Goal: Transaction & Acquisition: Purchase product/service

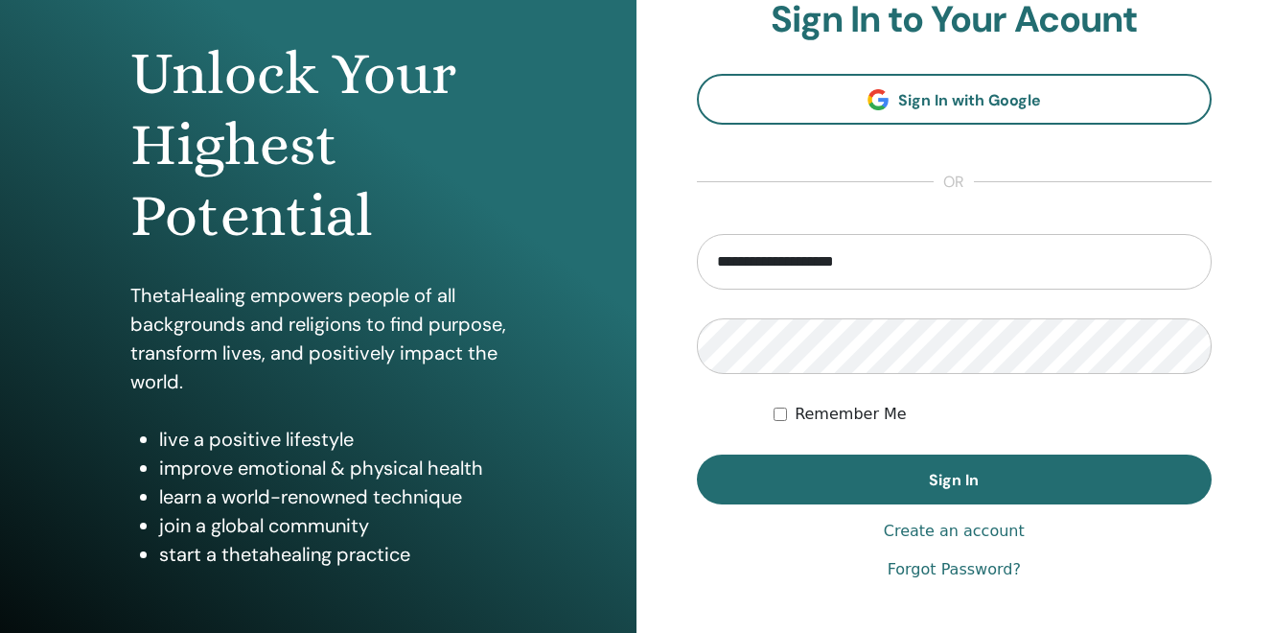
scroll to position [175, 0]
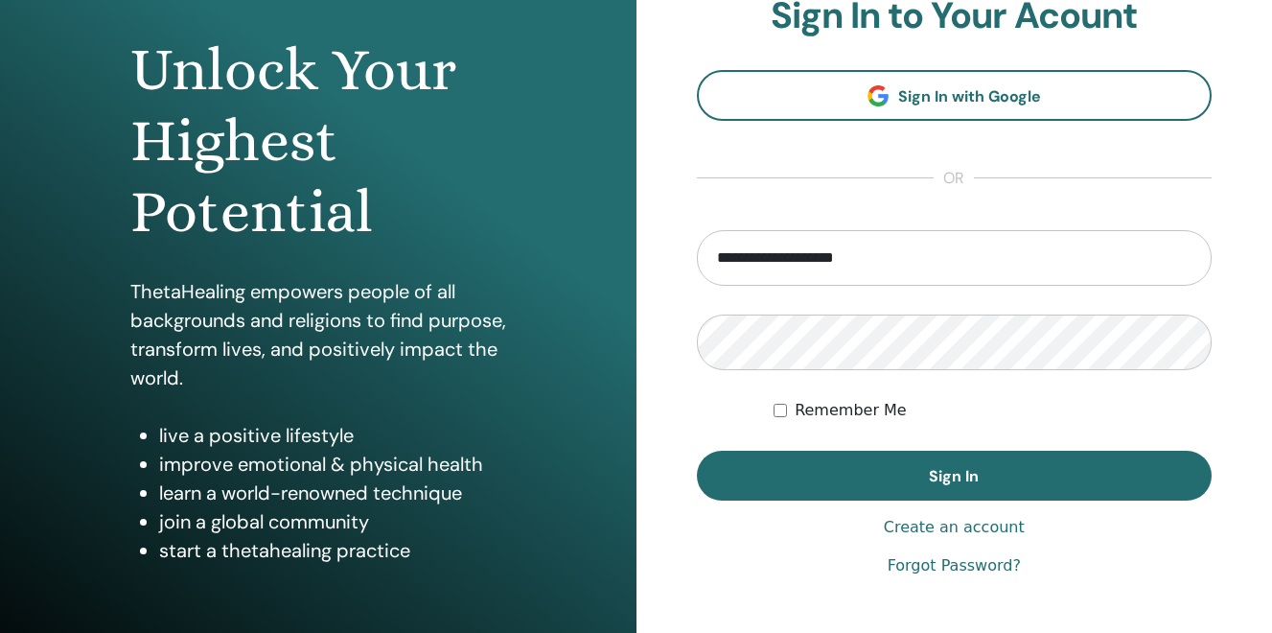
type input "**********"
click at [792, 479] on button "Sign In" at bounding box center [955, 476] width 516 height 50
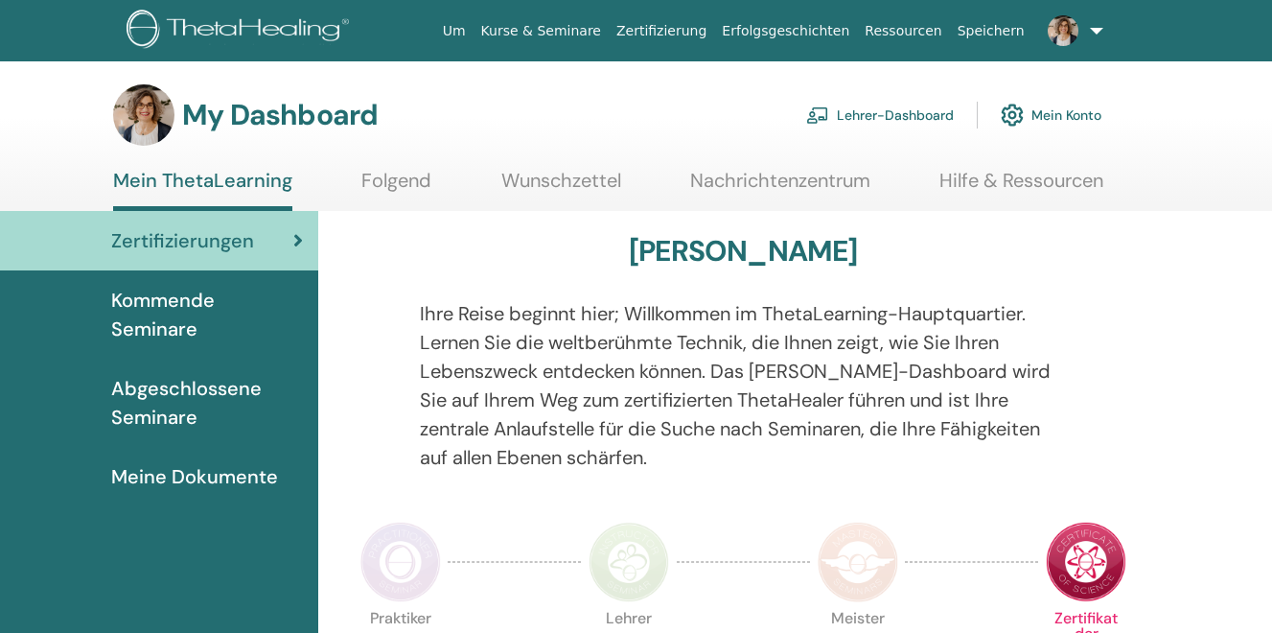
click at [895, 116] on link "Lehrer-Dashboard" at bounding box center [880, 115] width 148 height 42
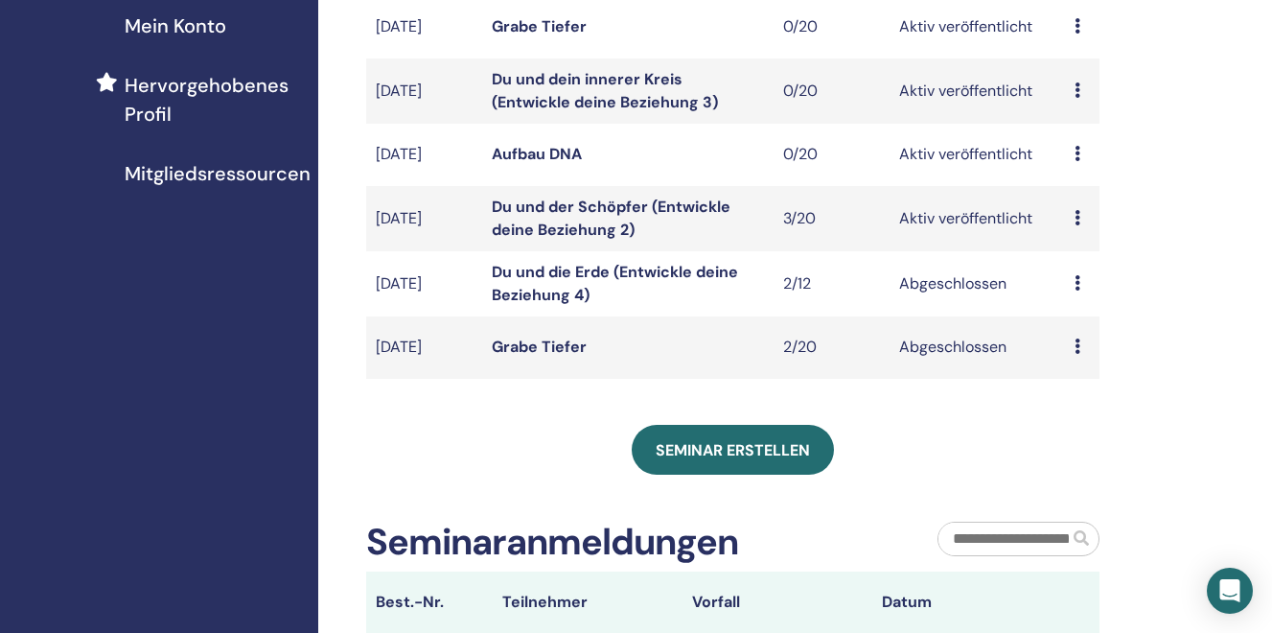
scroll to position [482, 0]
click at [521, 219] on td "Du und der Schöpfer (Entwickle deine Beziehung 2)" at bounding box center [627, 217] width 291 height 65
click at [535, 206] on link "Du und der Schöpfer (Entwickle deine Beziehung 2)" at bounding box center [611, 217] width 239 height 43
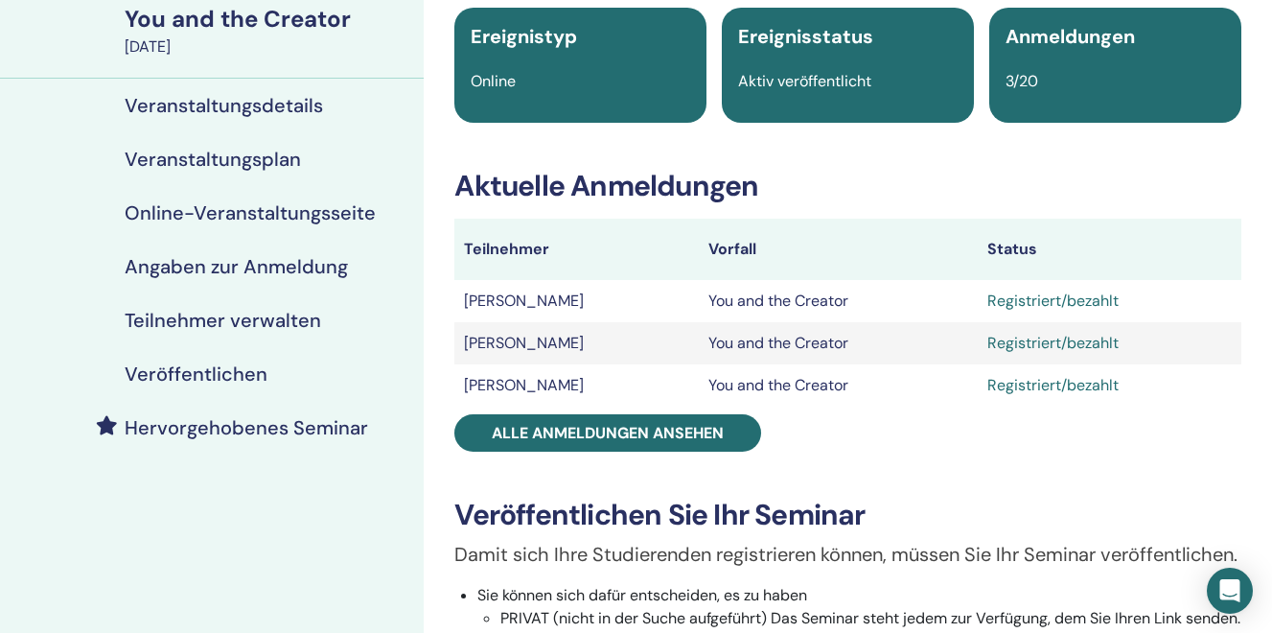
scroll to position [173, 0]
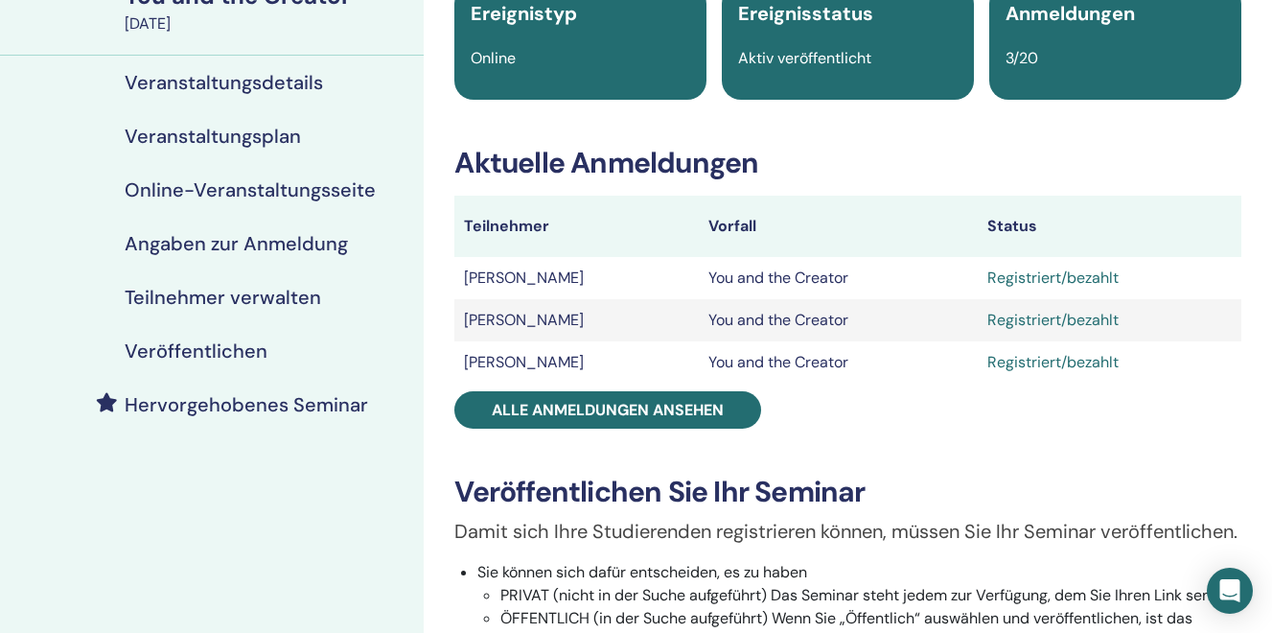
click at [194, 407] on h4 "Hervorgehobenes Seminar" at bounding box center [247, 404] width 244 height 23
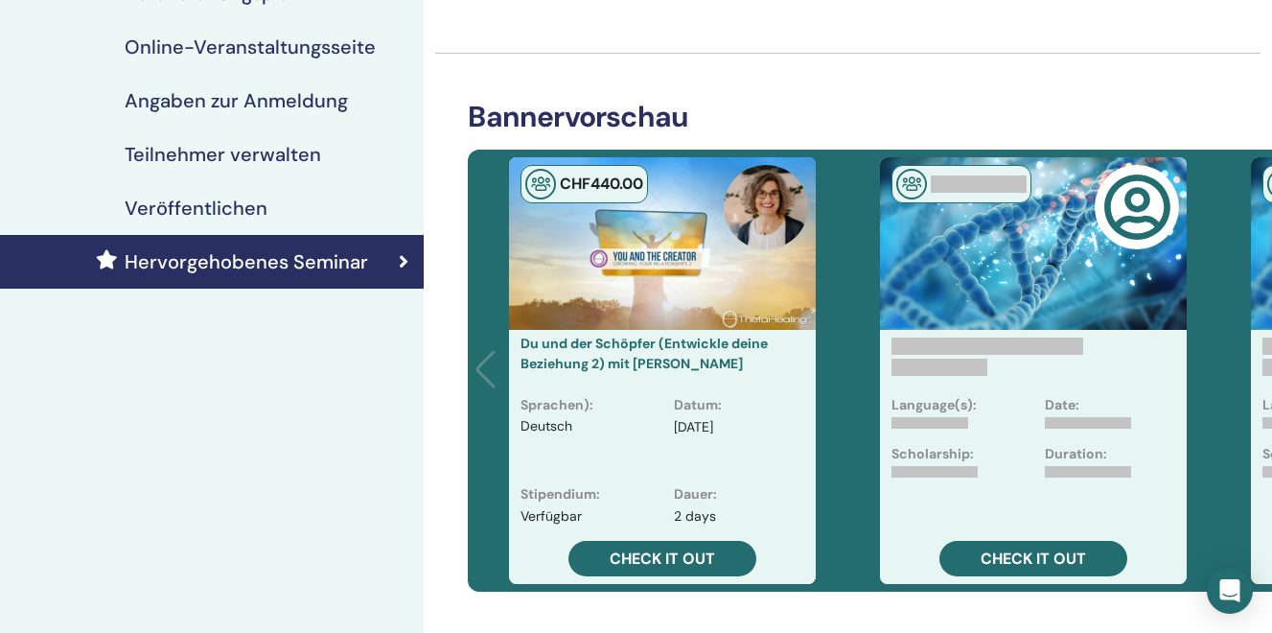
scroll to position [318, 0]
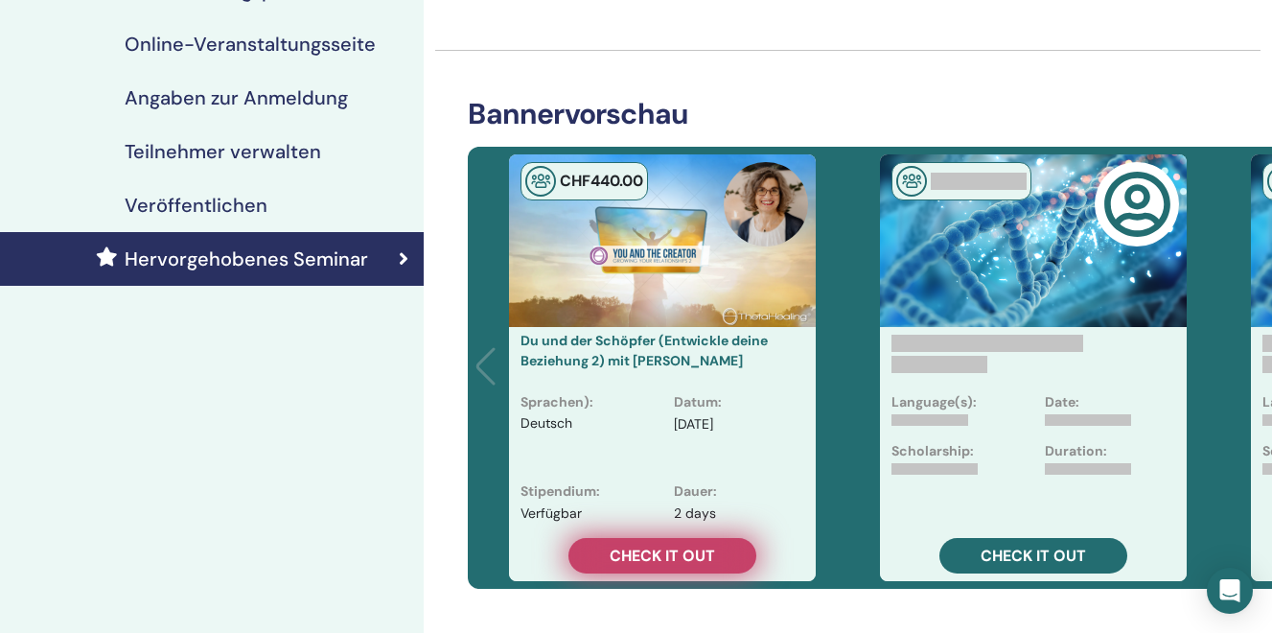
click at [656, 558] on span "Check it out" at bounding box center [662, 556] width 105 height 20
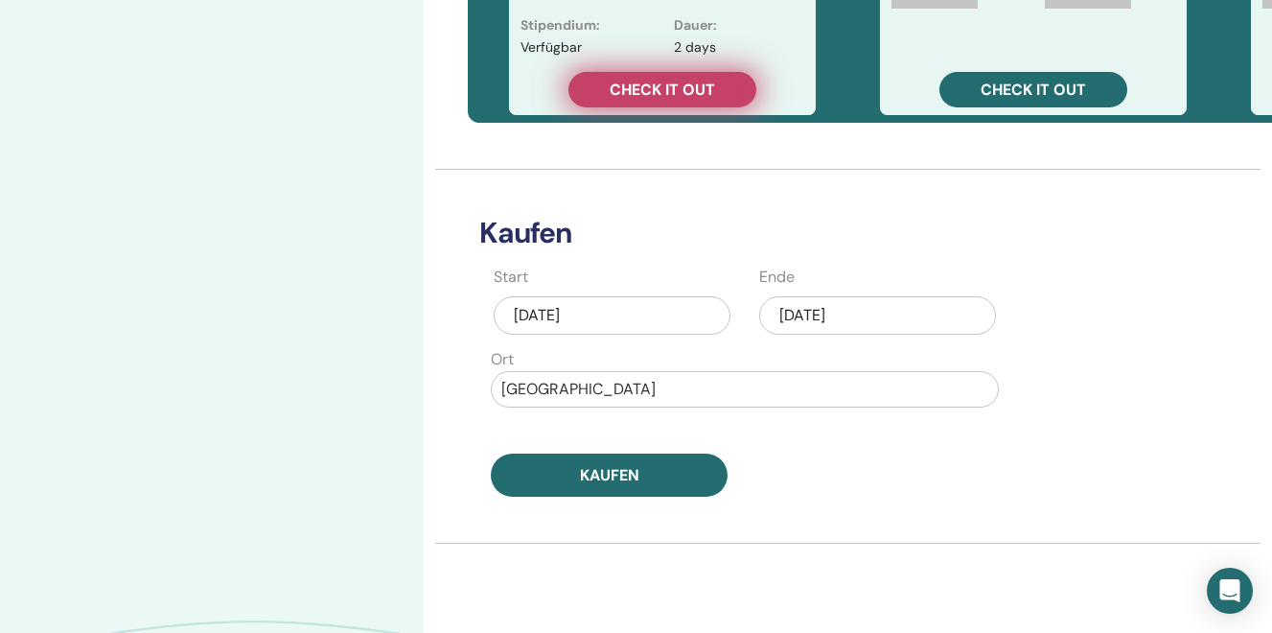
scroll to position [787, 0]
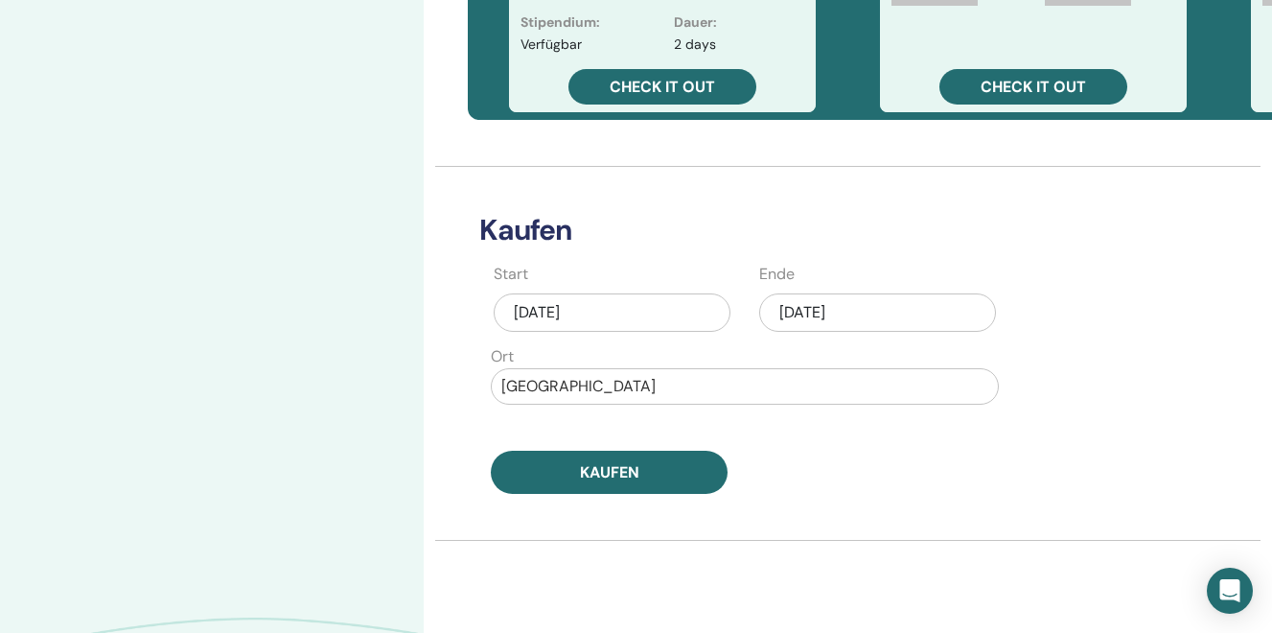
click at [814, 317] on div "[DATE]" at bounding box center [877, 312] width 237 height 38
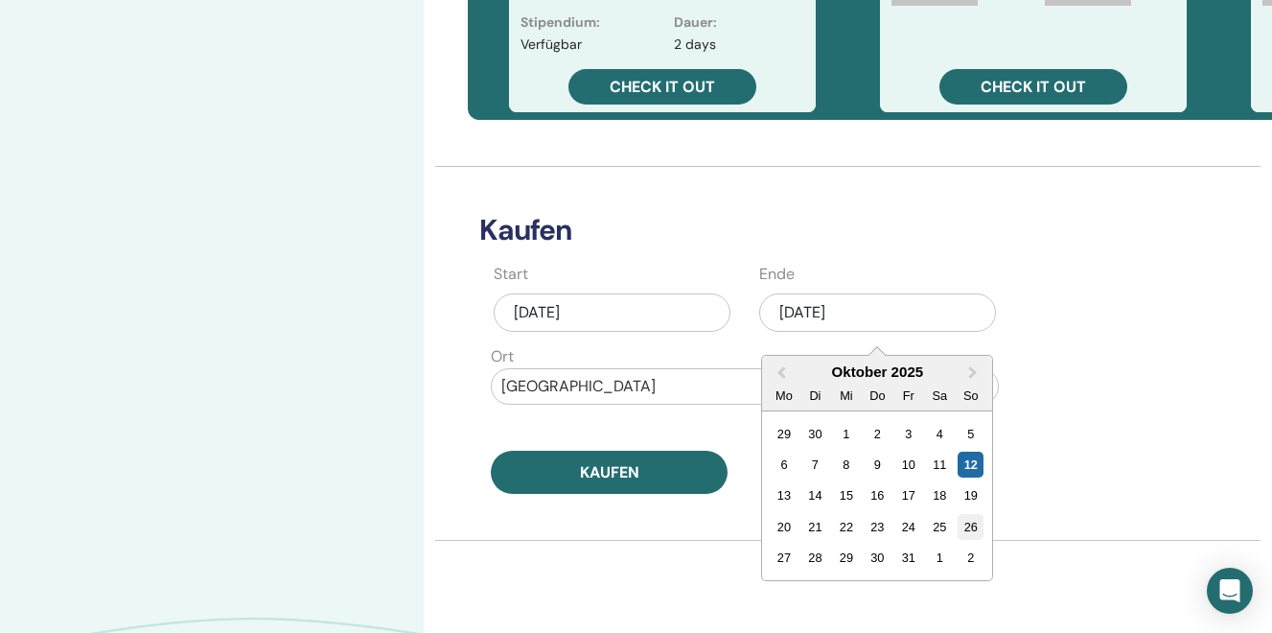
click at [967, 534] on div "26" at bounding box center [971, 527] width 26 height 26
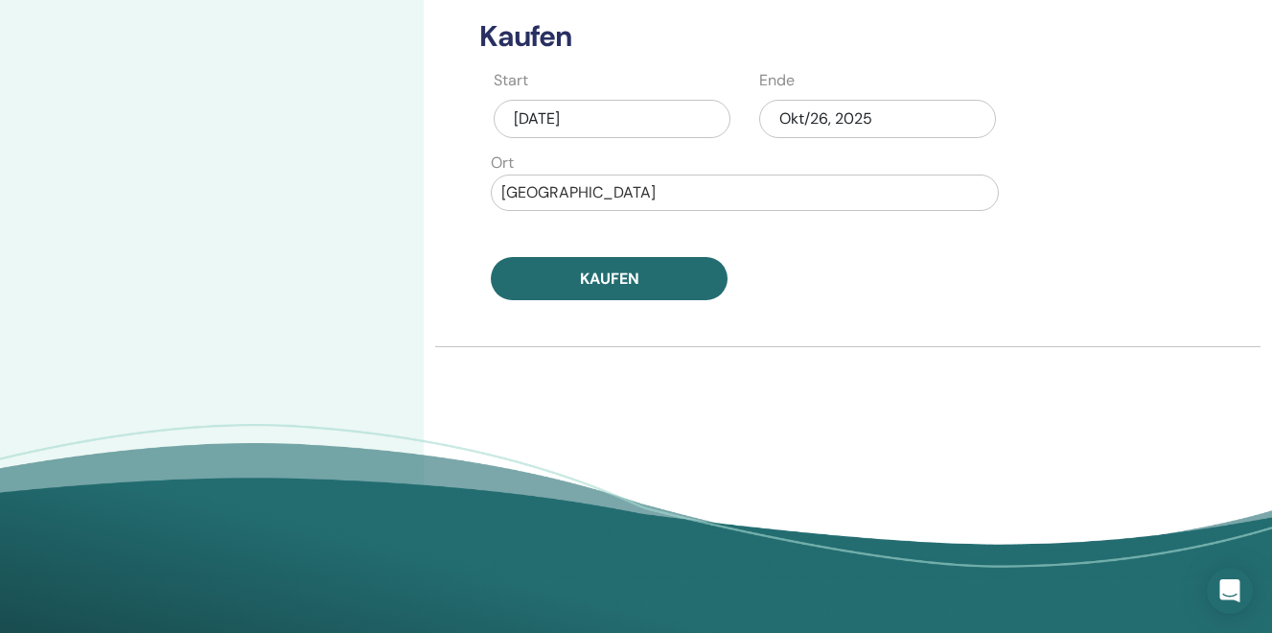
scroll to position [982, 0]
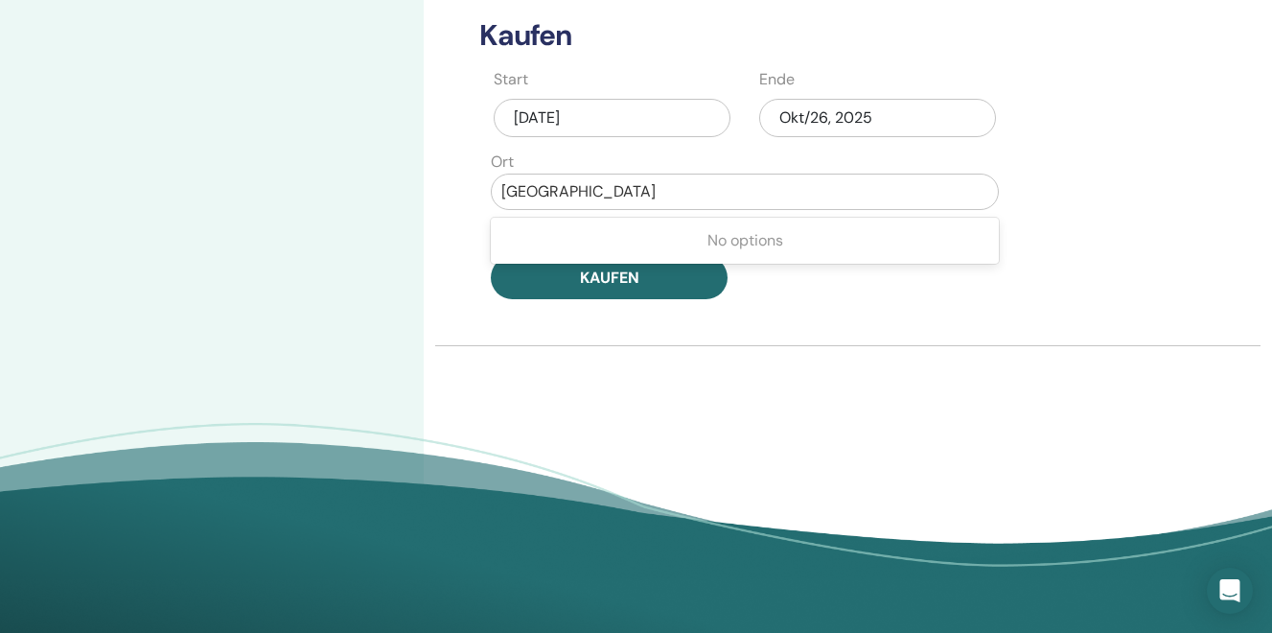
click at [594, 188] on div at bounding box center [744, 191] width 487 height 27
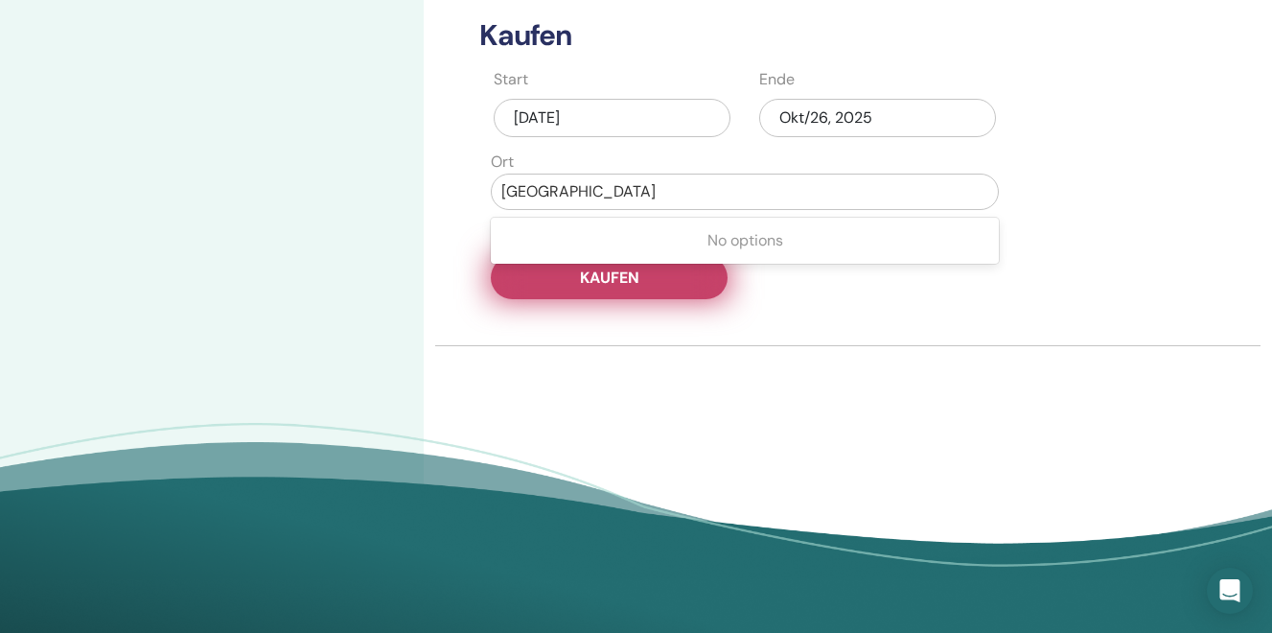
click at [583, 288] on button "Kaufen" at bounding box center [609, 277] width 237 height 43
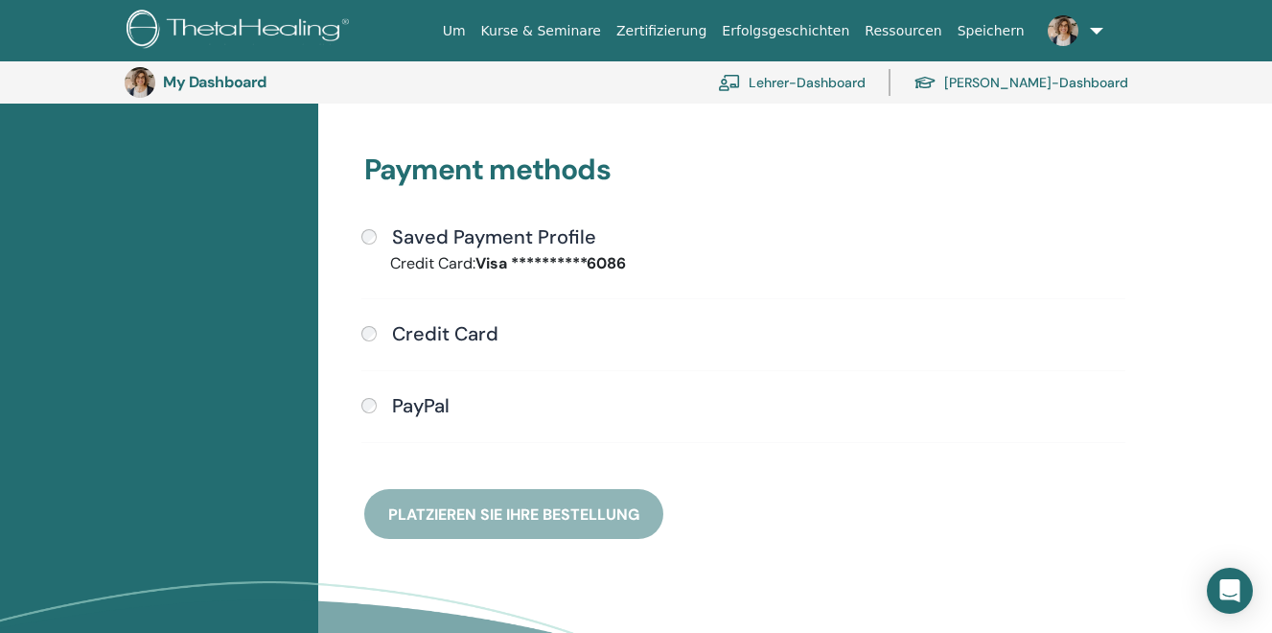
scroll to position [466, 0]
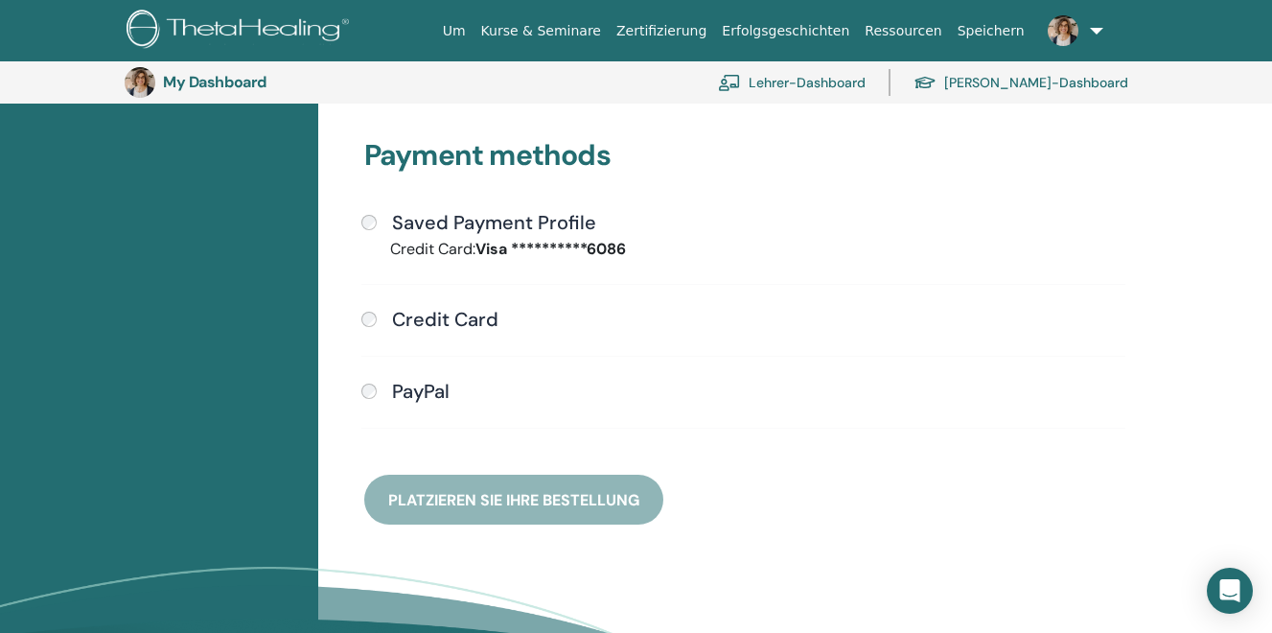
click at [498, 494] on div "**********" at bounding box center [743, 308] width 781 height 432
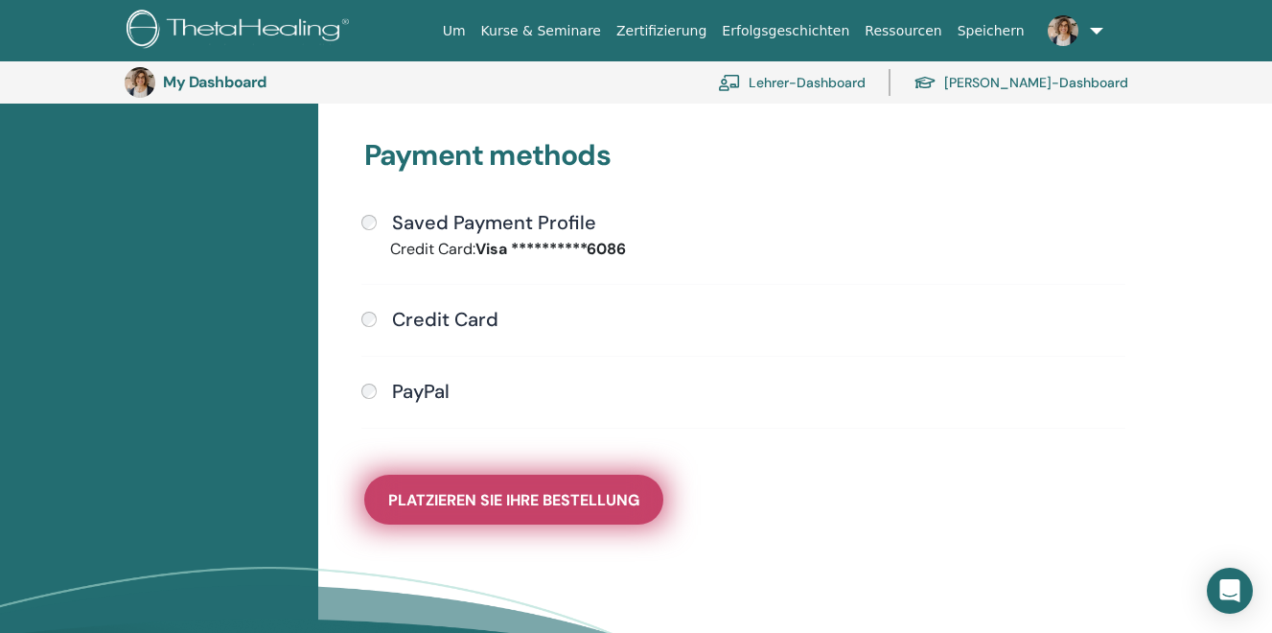
click at [552, 504] on span "Platzieren Sie Ihre Bestellung" at bounding box center [513, 500] width 251 height 20
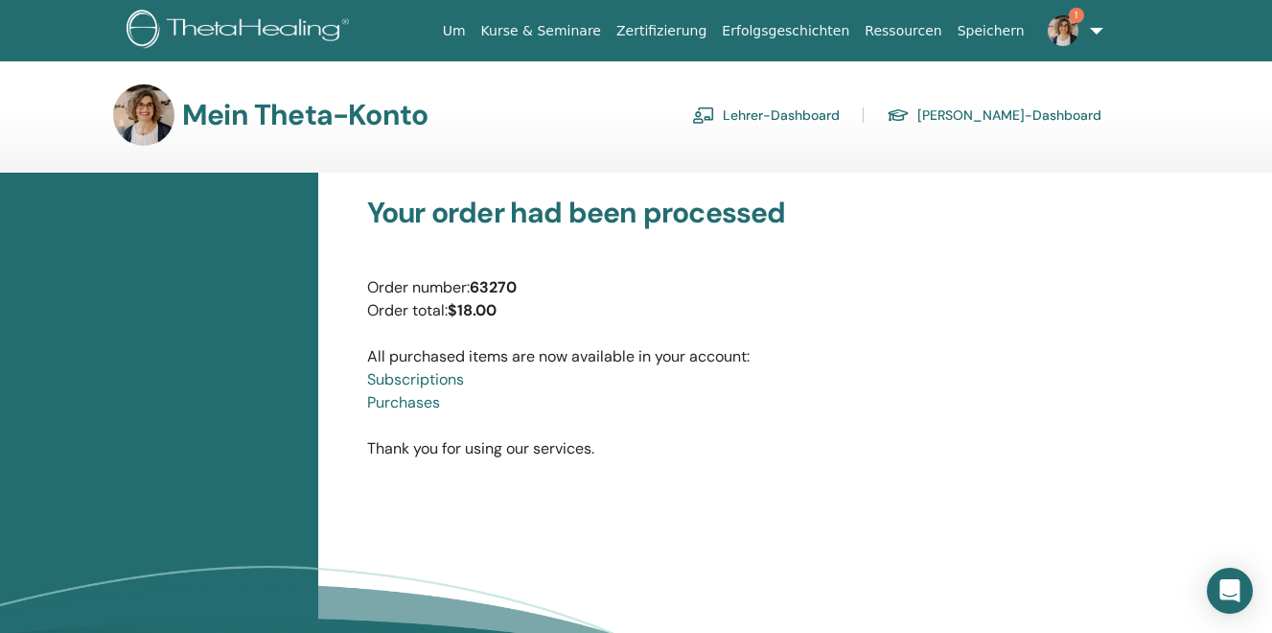
click at [425, 382] on link "Subscriptions" at bounding box center [415, 379] width 97 height 20
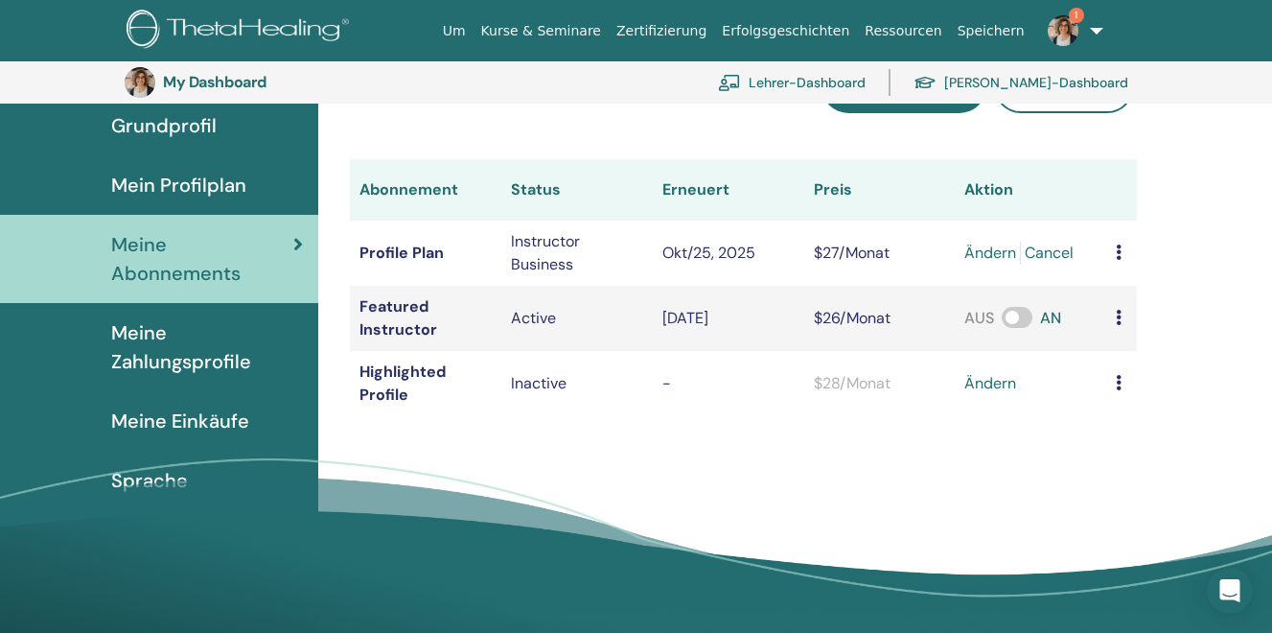
scroll to position [181, 0]
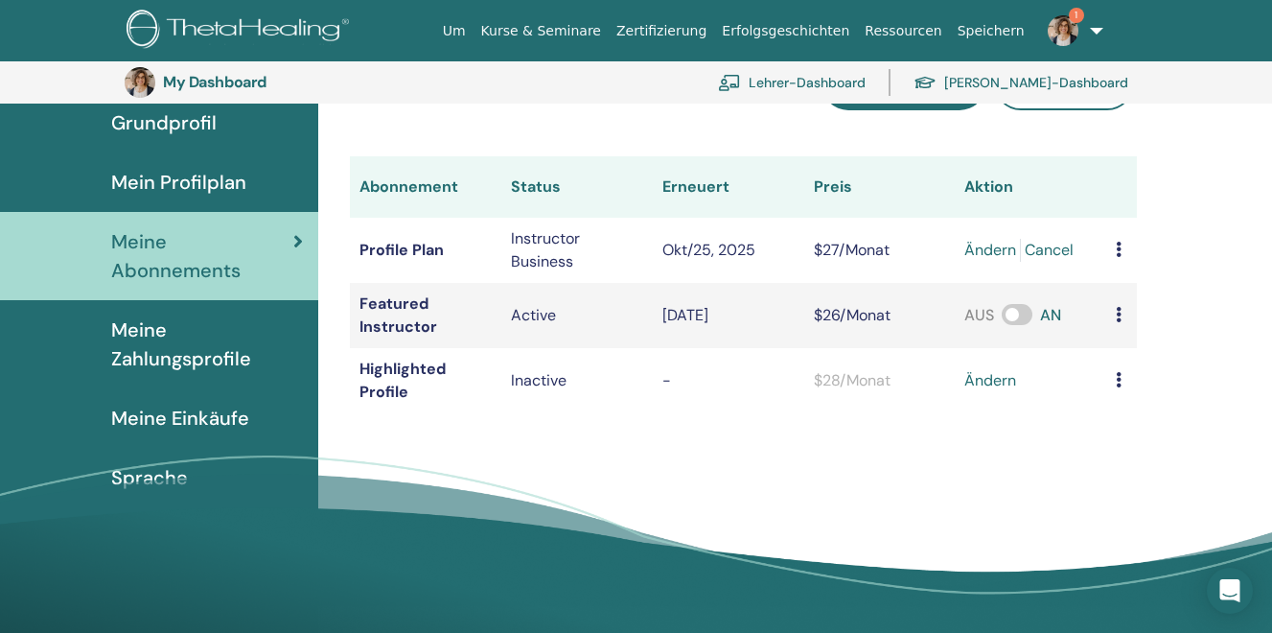
click at [1061, 27] on img at bounding box center [1063, 30] width 31 height 31
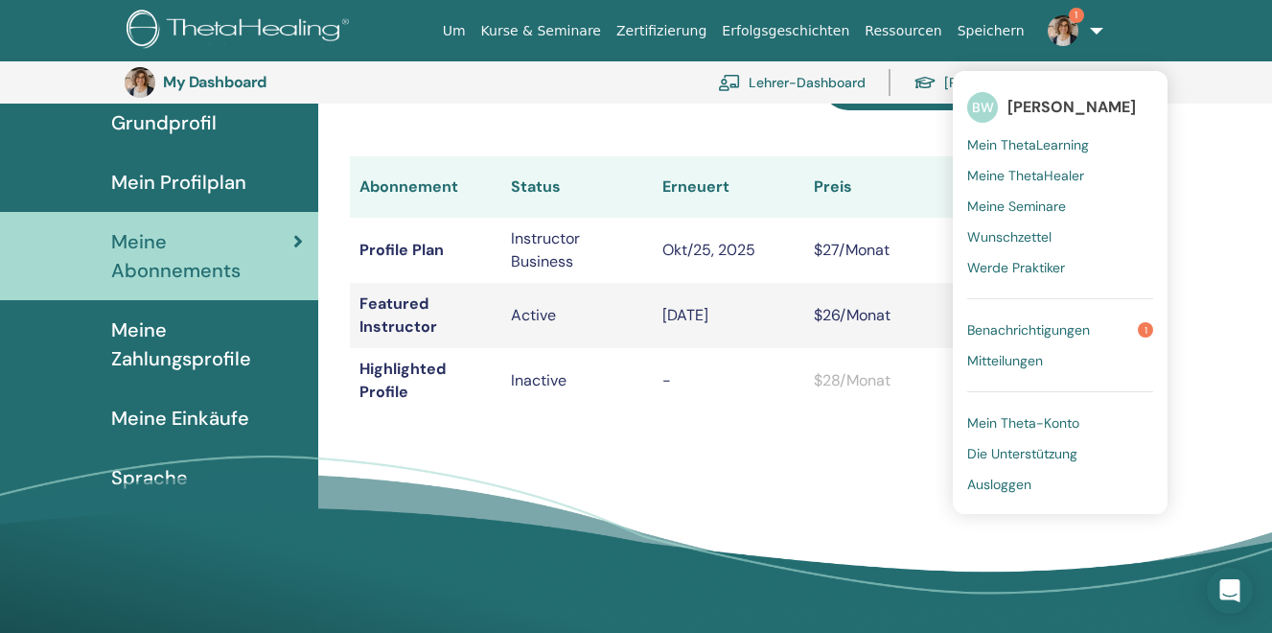
click at [1011, 323] on span "Benachrichtigungen" at bounding box center [1028, 329] width 123 height 17
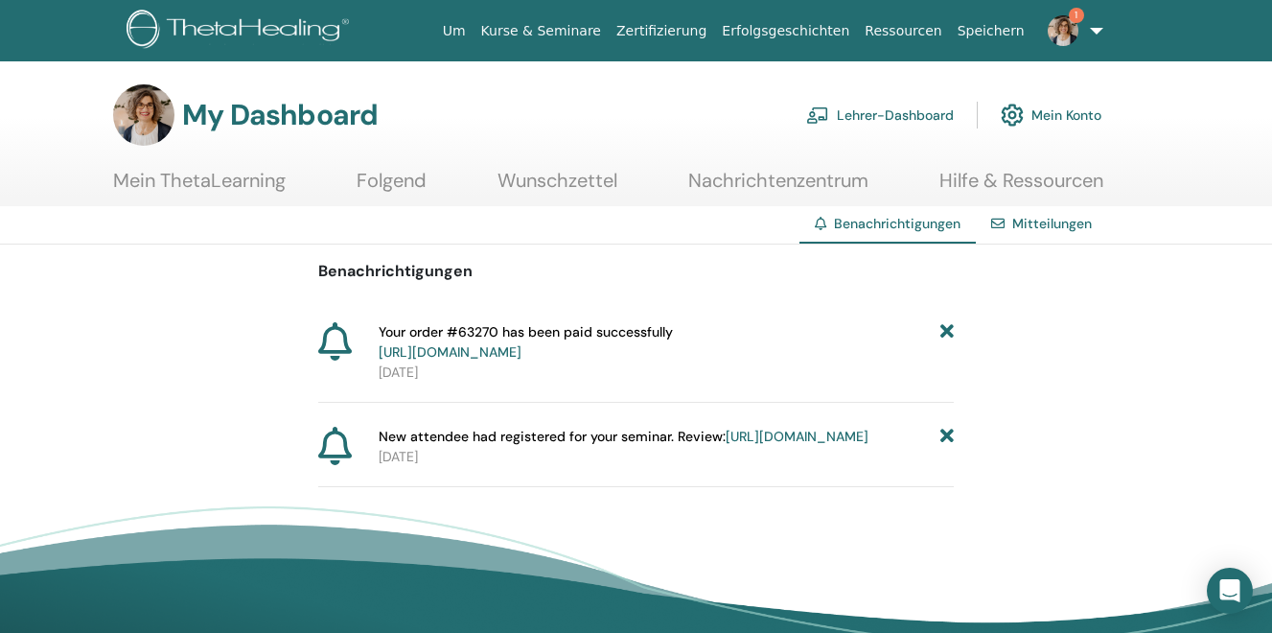
click at [522, 352] on link "[URL][DOMAIN_NAME]" at bounding box center [450, 351] width 143 height 17
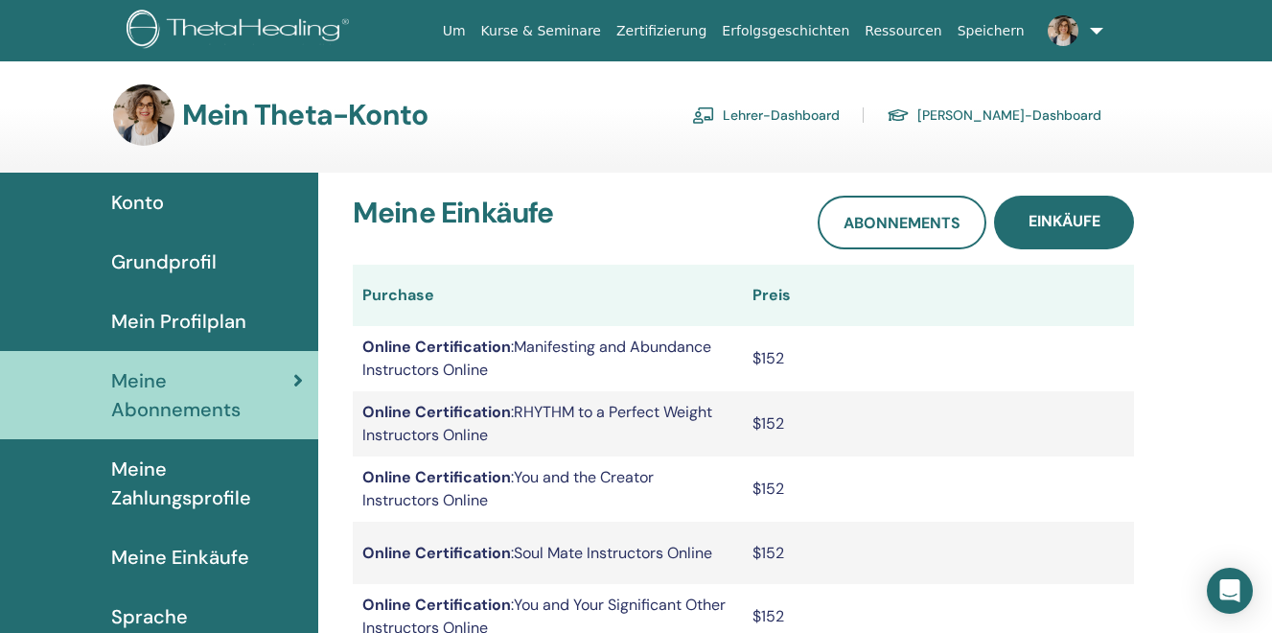
click at [1096, 34] on link at bounding box center [1072, 30] width 79 height 61
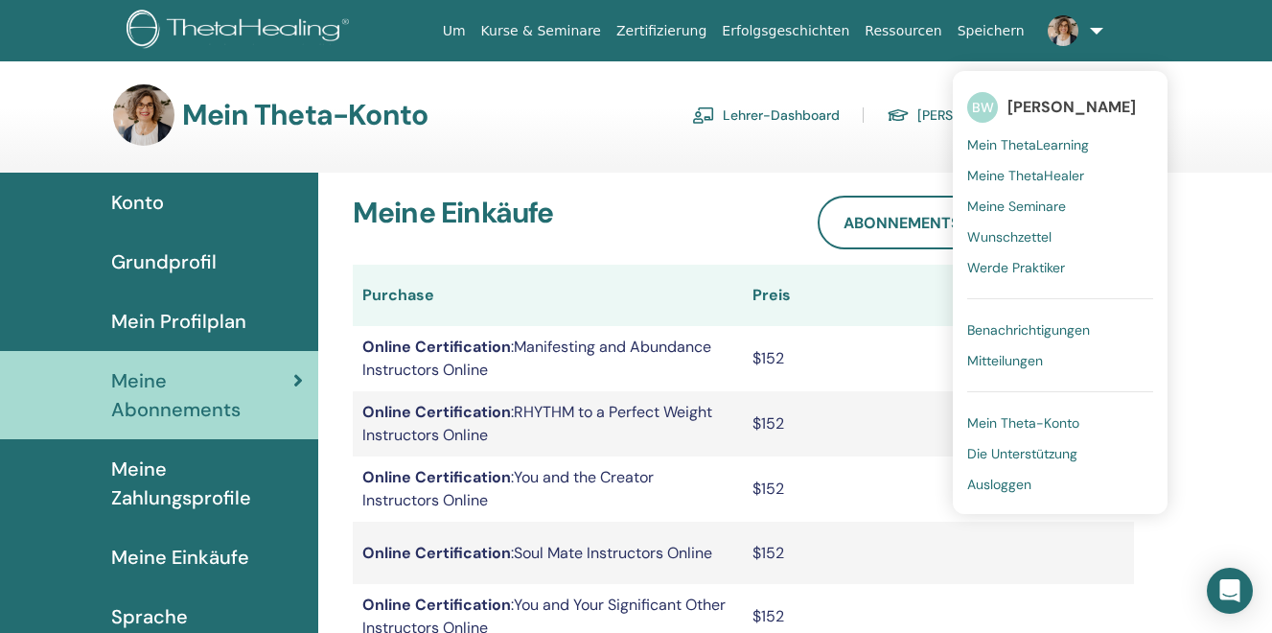
click at [1013, 333] on span "Benachrichtigungen" at bounding box center [1028, 329] width 123 height 17
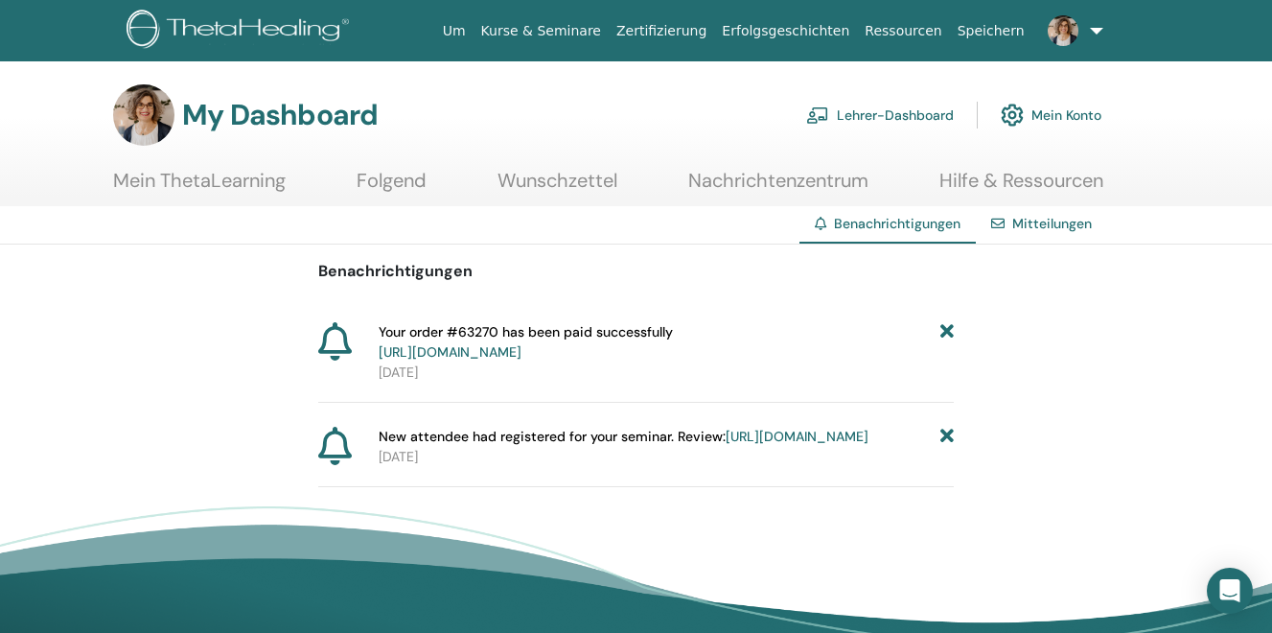
click at [726, 445] on link "[URL][DOMAIN_NAME]" at bounding box center [797, 436] width 143 height 17
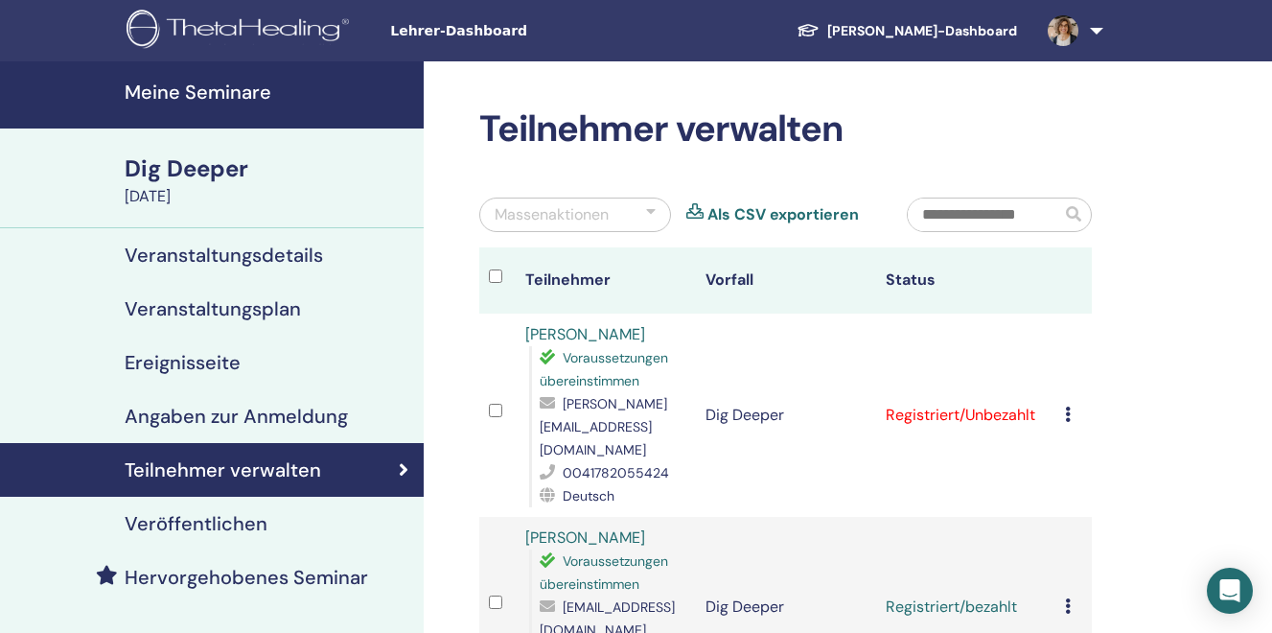
click at [1104, 34] on link at bounding box center [1072, 30] width 79 height 61
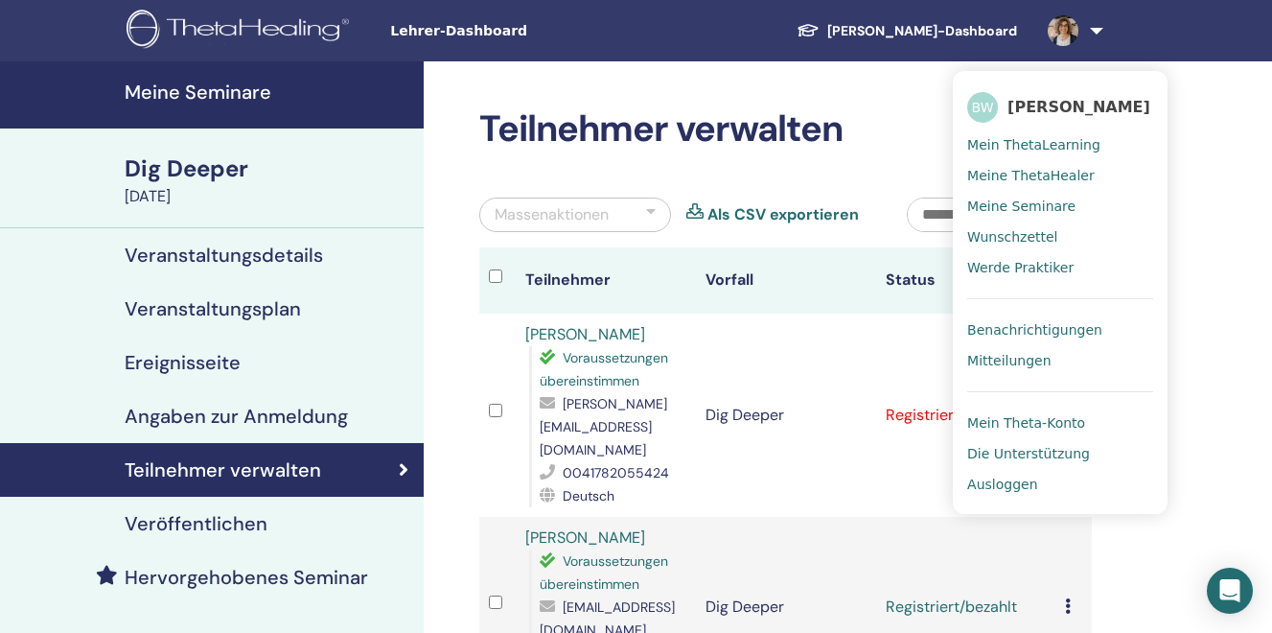
click at [1037, 321] on span "Benachrichtigungen" at bounding box center [1034, 329] width 135 height 17
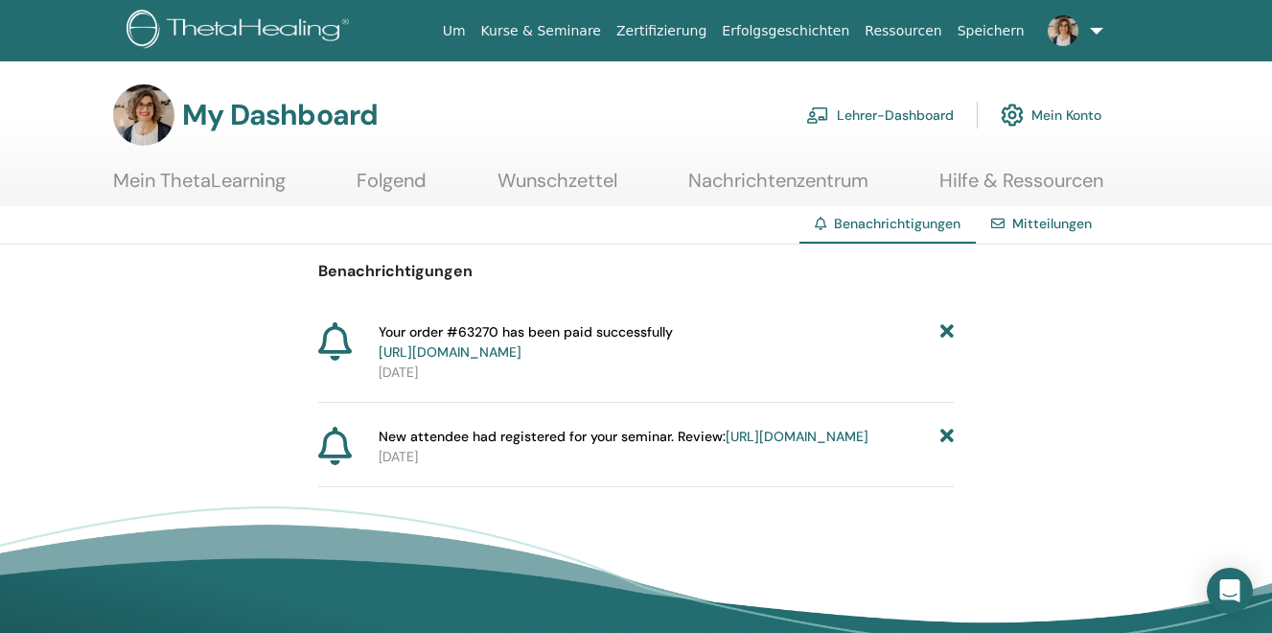
click at [948, 439] on icon at bounding box center [947, 437] width 13 height 20
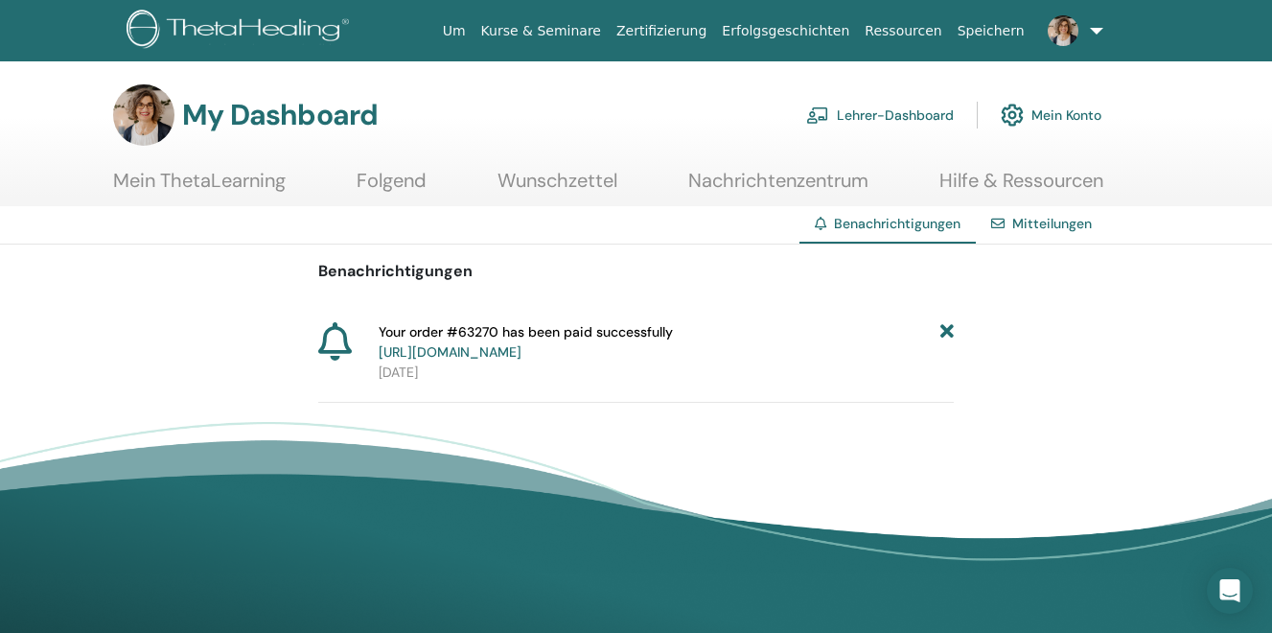
click at [522, 353] on link "[URL][DOMAIN_NAME]" at bounding box center [450, 351] width 143 height 17
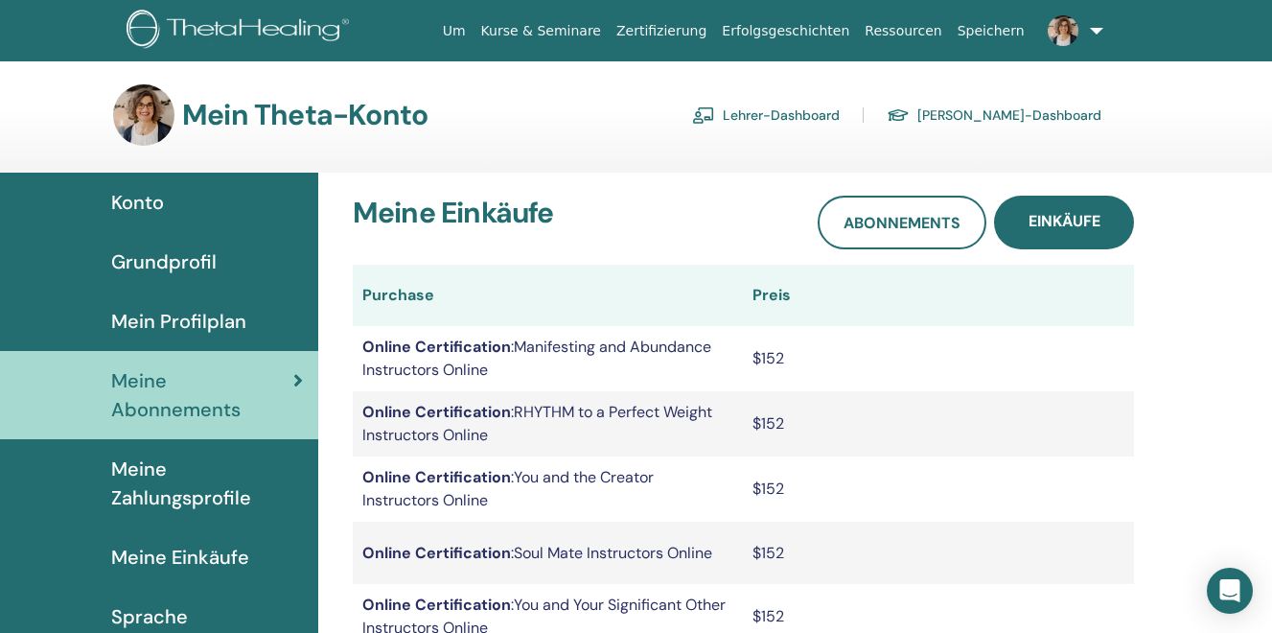
click at [1097, 30] on link at bounding box center [1072, 30] width 79 height 61
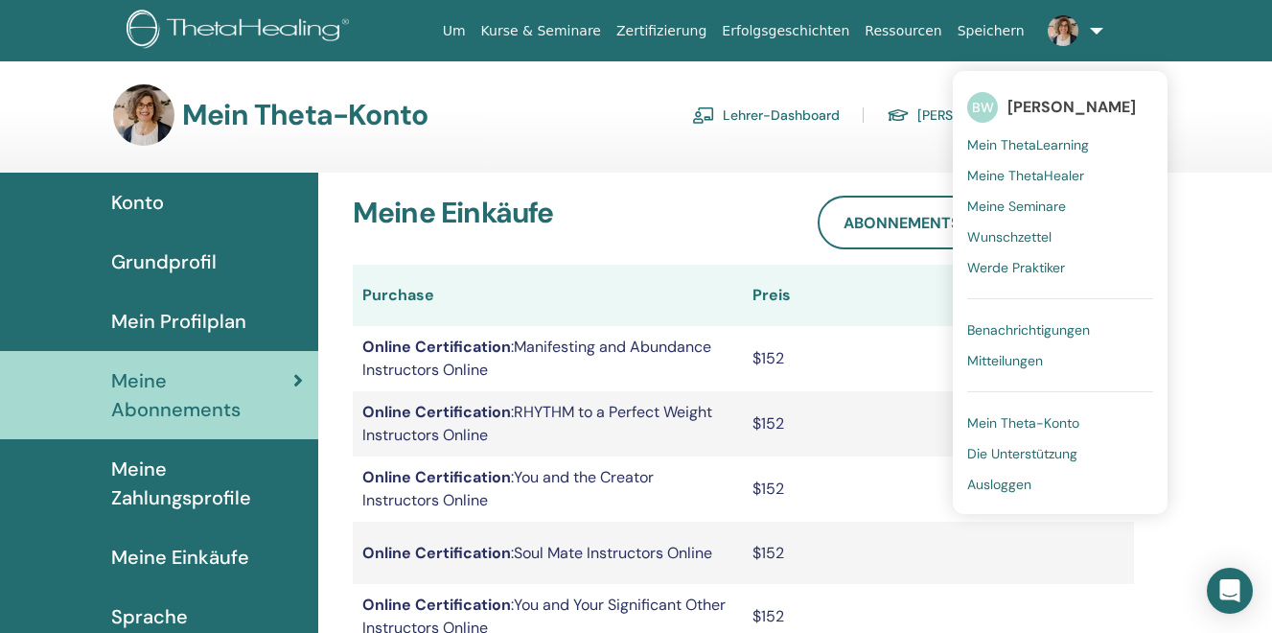
click at [986, 494] on link "Ausloggen" at bounding box center [1060, 484] width 186 height 31
